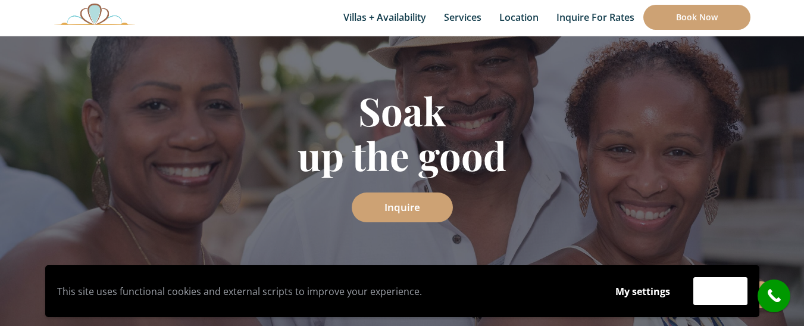
scroll to position [154, 0]
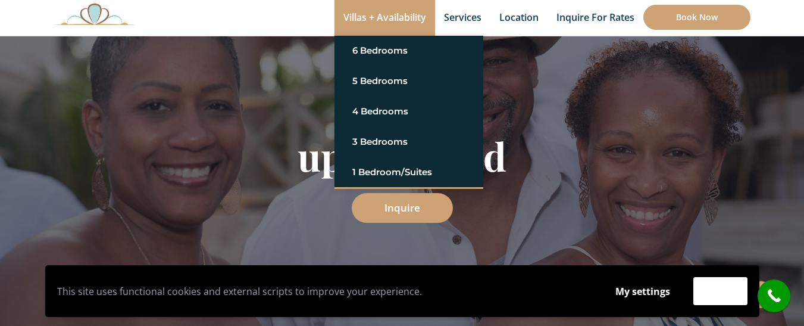
click at [398, 20] on link "Villas + Availability" at bounding box center [385, 18] width 101 height 36
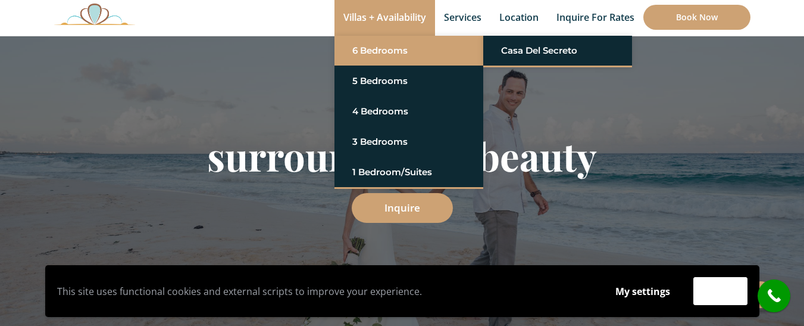
click at [425, 52] on link "6 Bedrooms" at bounding box center [408, 50] width 113 height 21
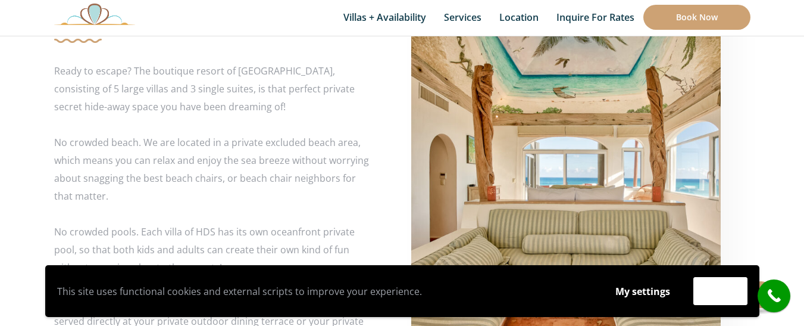
scroll to position [2182, 0]
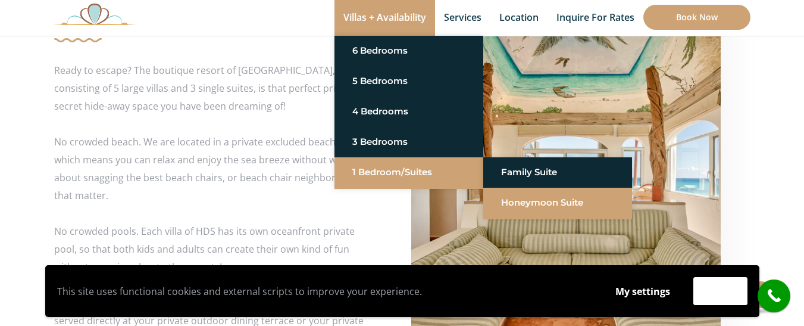
click at [514, 202] on link "Honeymoon Suite" at bounding box center [557, 202] width 113 height 21
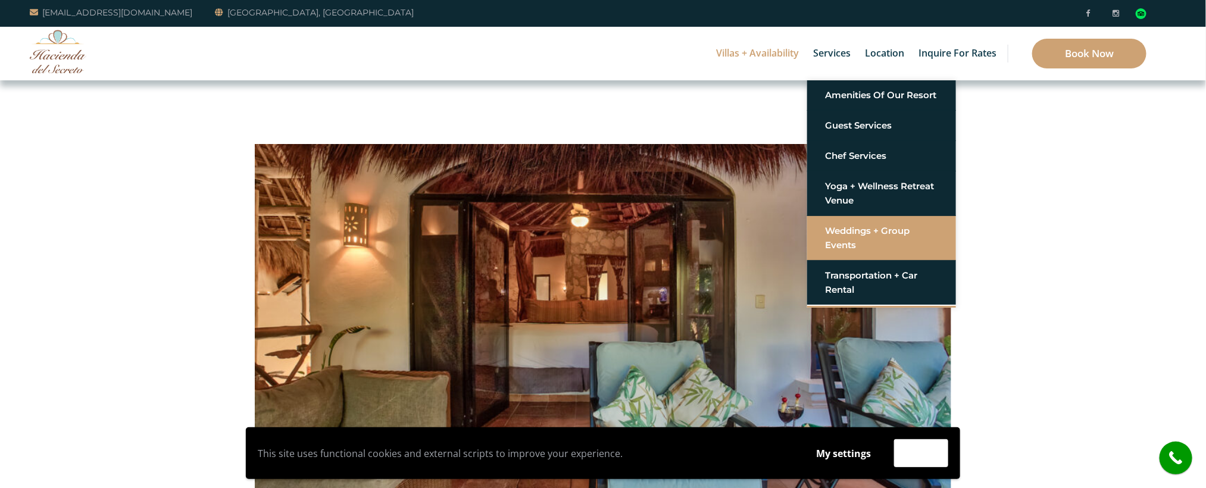
click at [804, 229] on link "Weddings + Group Events" at bounding box center [881, 238] width 113 height 36
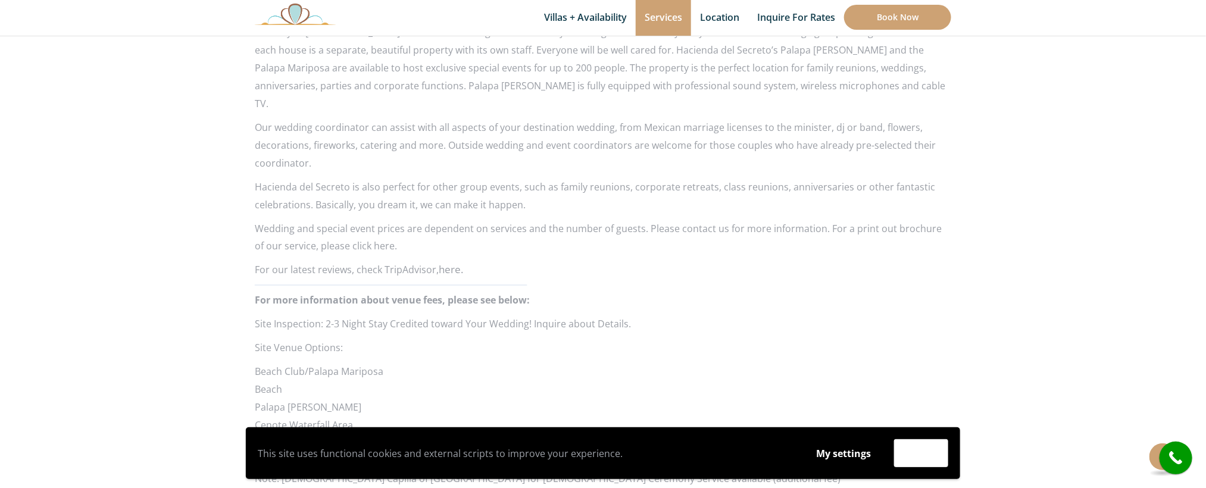
scroll to position [965, 0]
click at [926, 449] on button "Accept" at bounding box center [921, 453] width 54 height 28
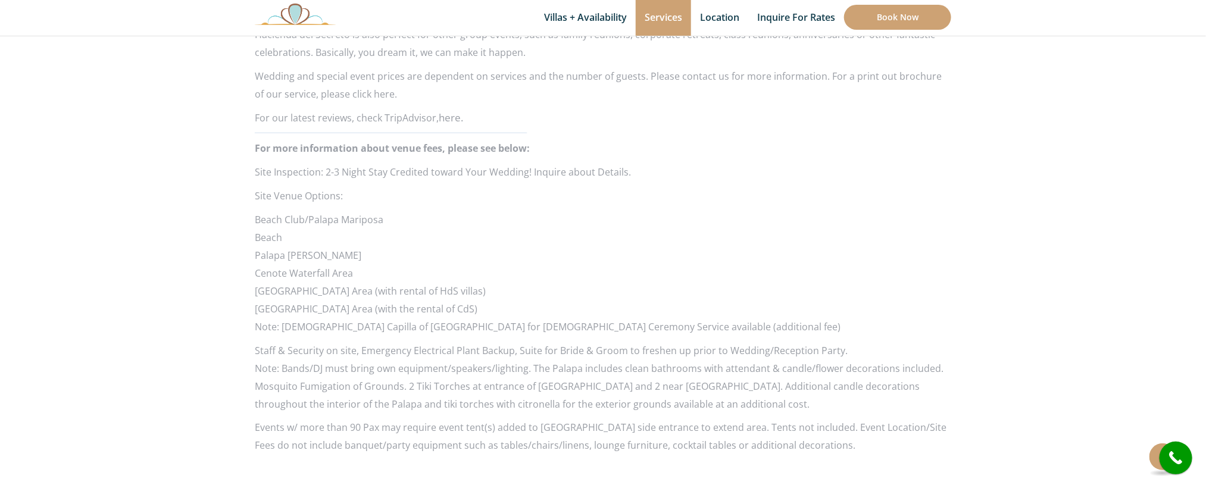
scroll to position [798, 0]
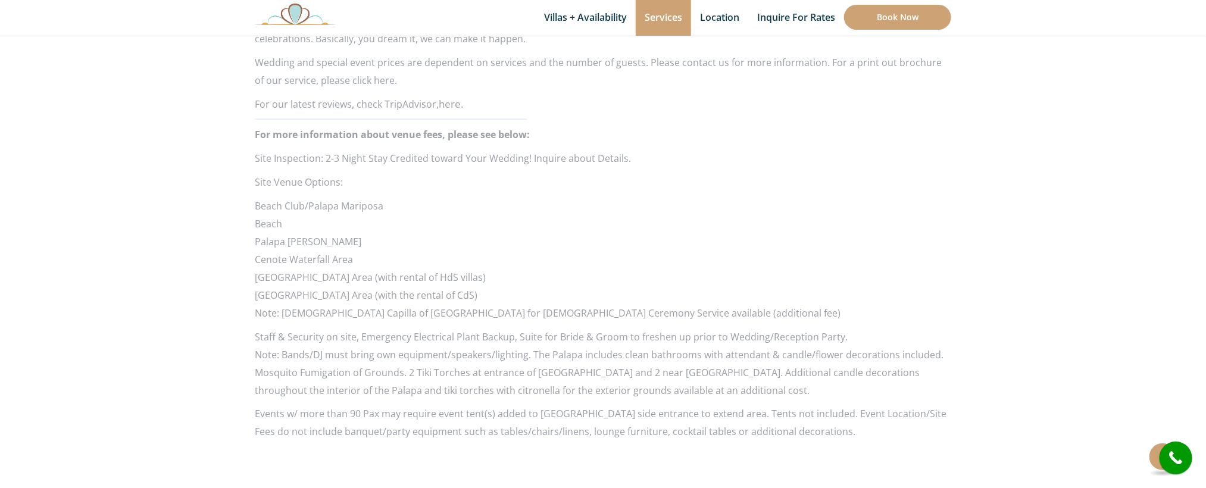
drag, startPoint x: 0, startPoint y: 0, endPoint x: 817, endPoint y: 251, distance: 854.5
click at [817, 269] on li "[GEOGRAPHIC_DATA] Area (with rental of HdS villas)" at bounding box center [603, 278] width 697 height 18
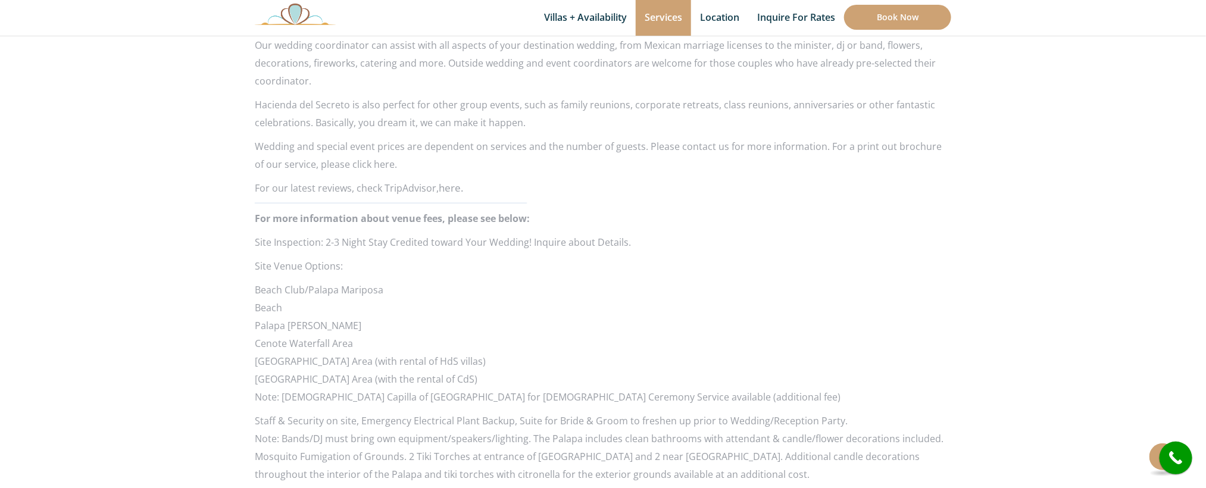
scroll to position [713, 0]
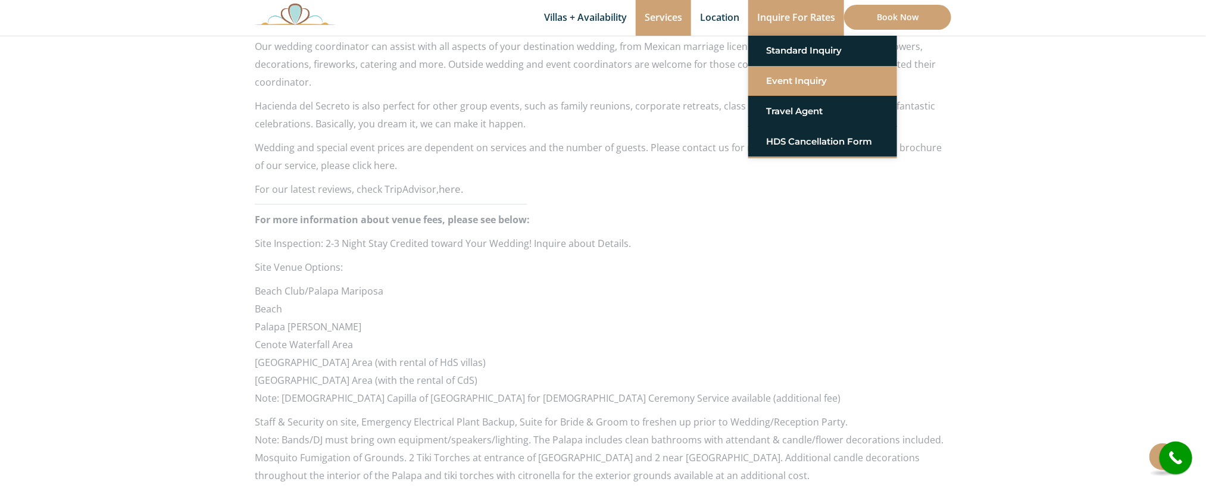
click at [799, 77] on link "Event Inquiry" at bounding box center [822, 80] width 113 height 21
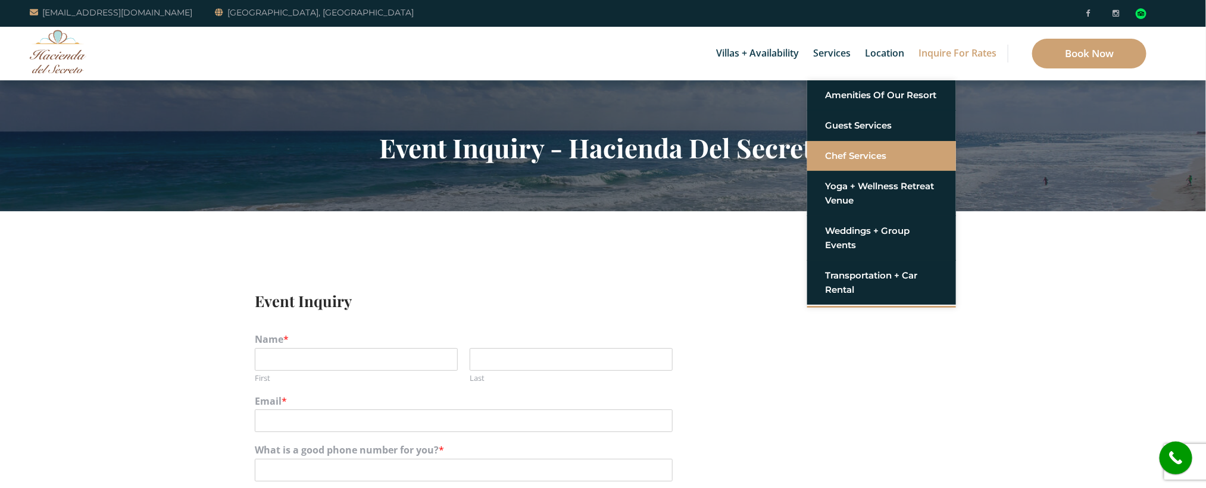
click at [842, 161] on link "Chef Services" at bounding box center [881, 155] width 113 height 21
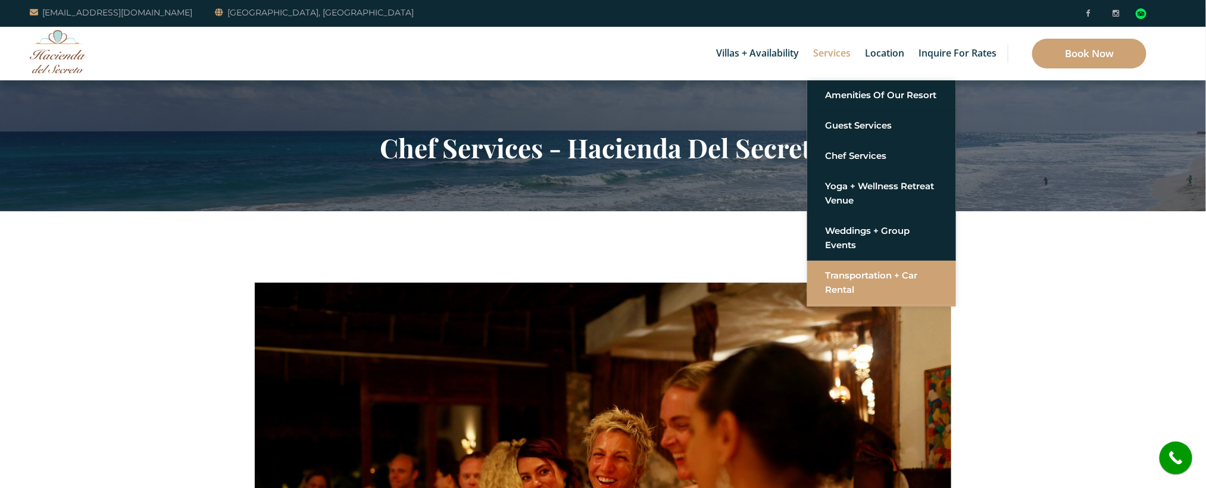
click at [849, 277] on link "Transportation + Car Rental" at bounding box center [881, 283] width 113 height 36
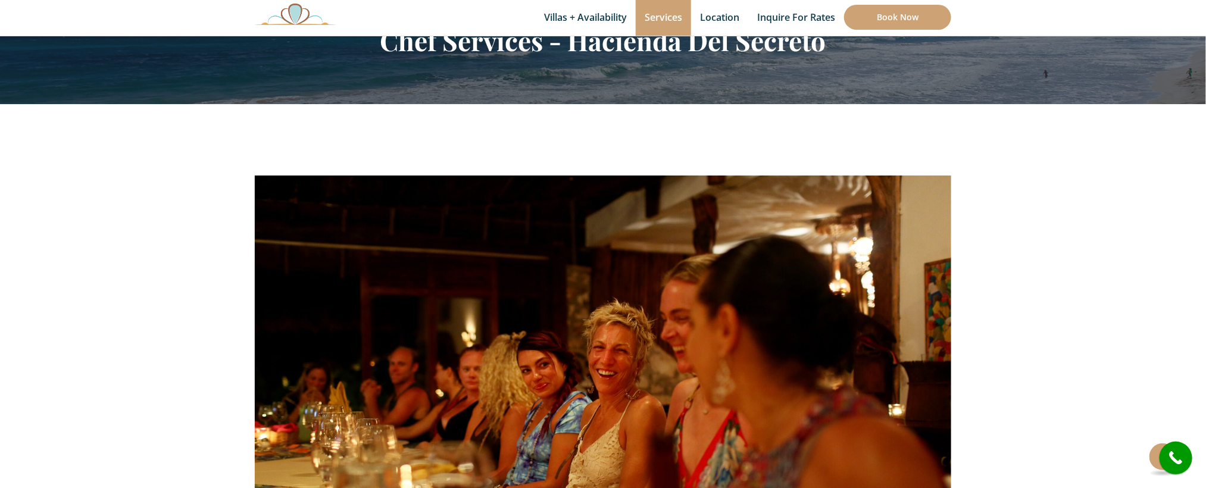
scroll to position [108, 0]
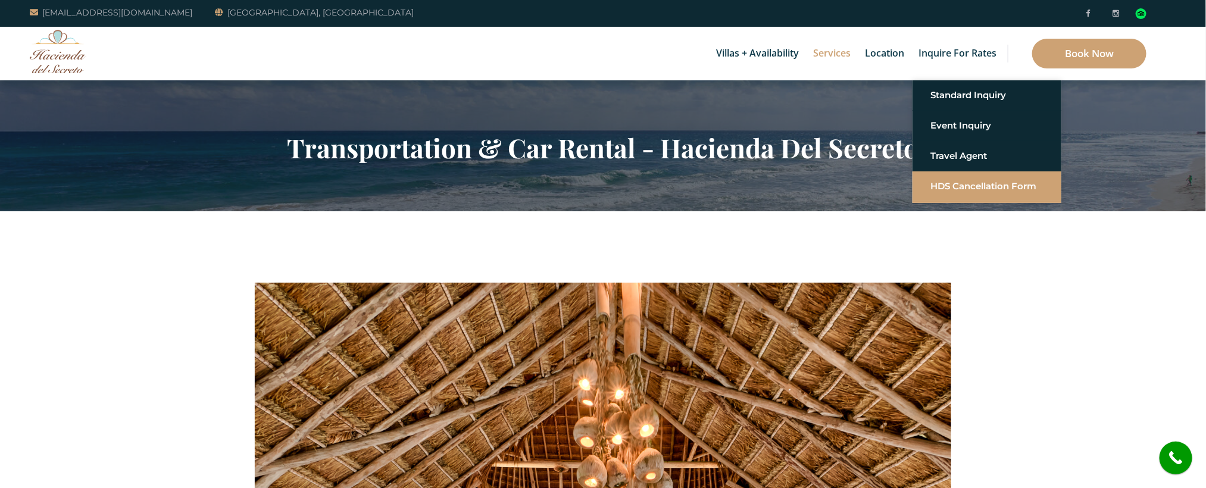
click at [947, 183] on link "HDS Cancellation Form" at bounding box center [987, 186] width 113 height 21
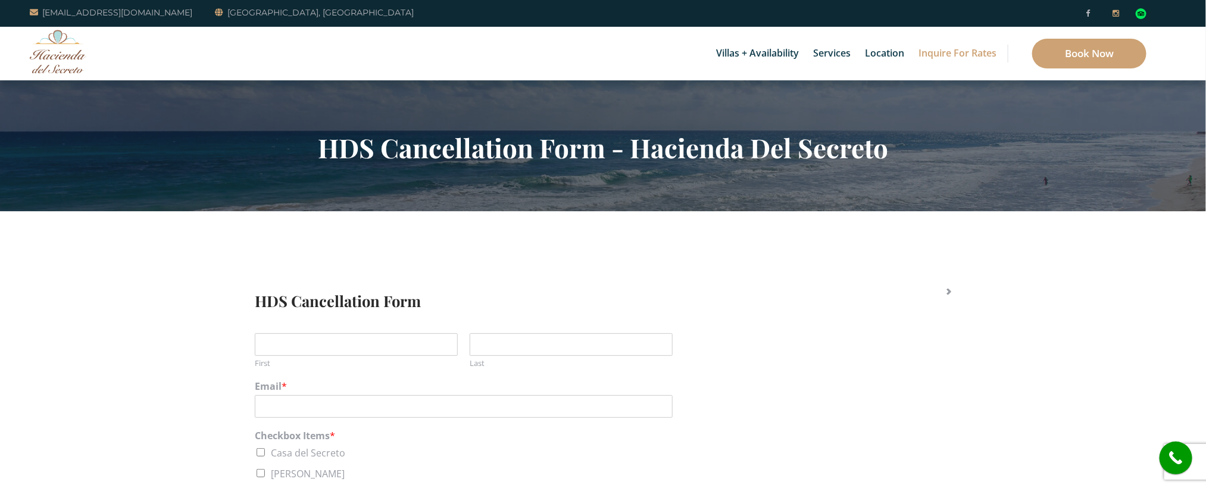
click at [1117, 18] on link at bounding box center [1116, 13] width 7 height 14
